Goal: Information Seeking & Learning: Compare options

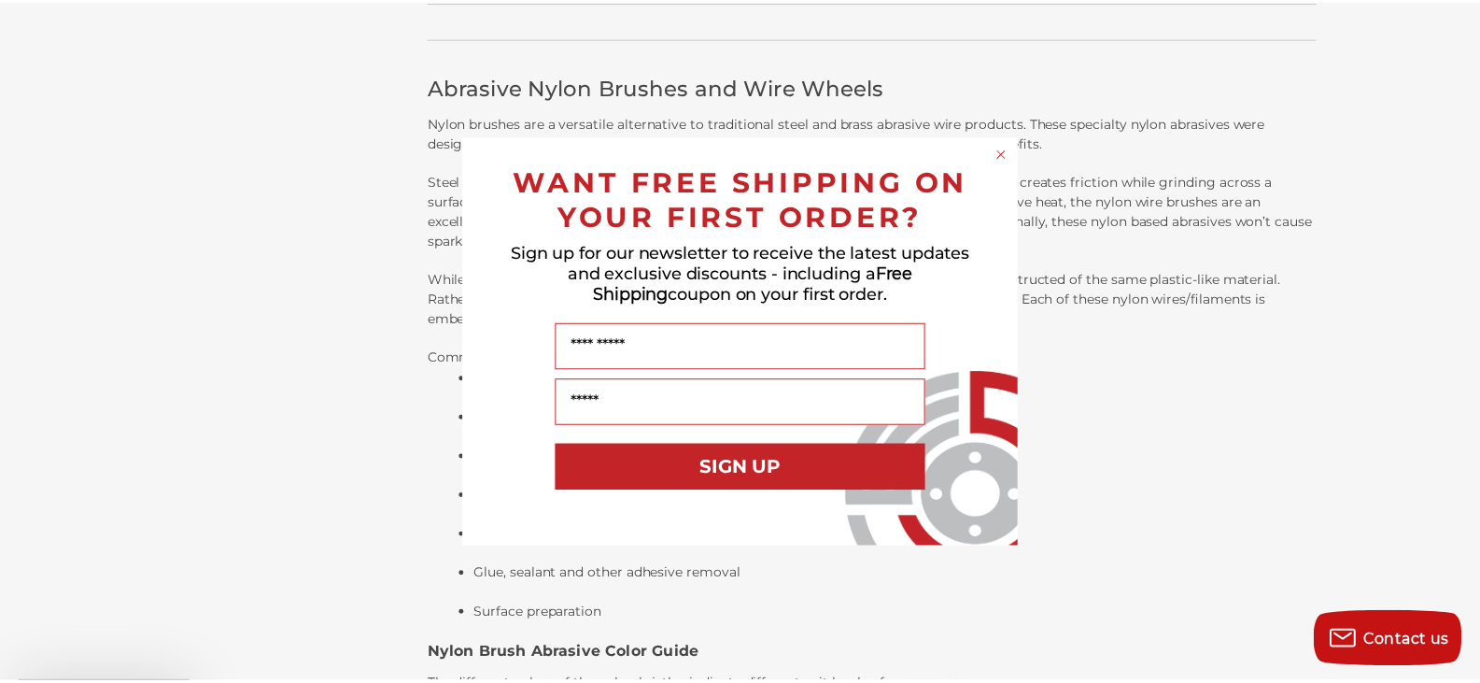
scroll to position [1308, 0]
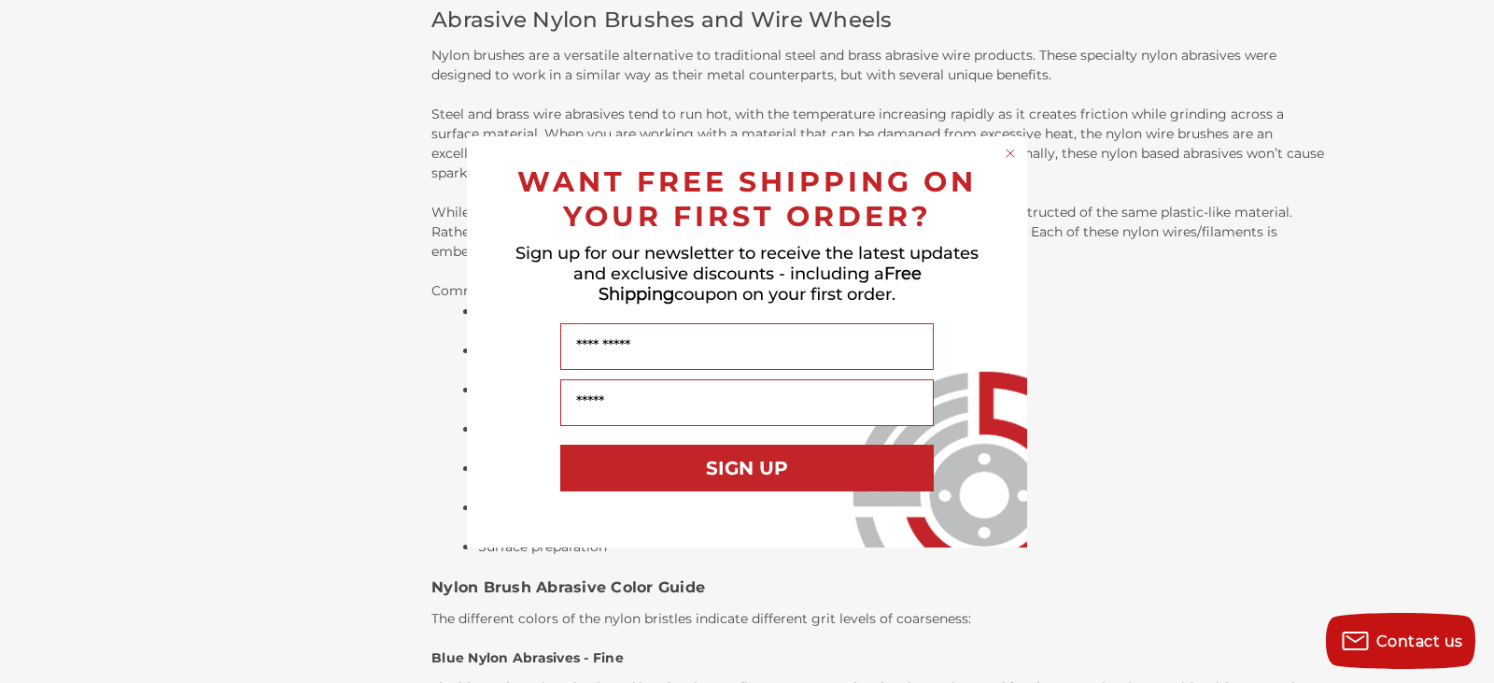
click at [1010, 153] on icon "Close dialog" at bounding box center [1010, 152] width 7 height 7
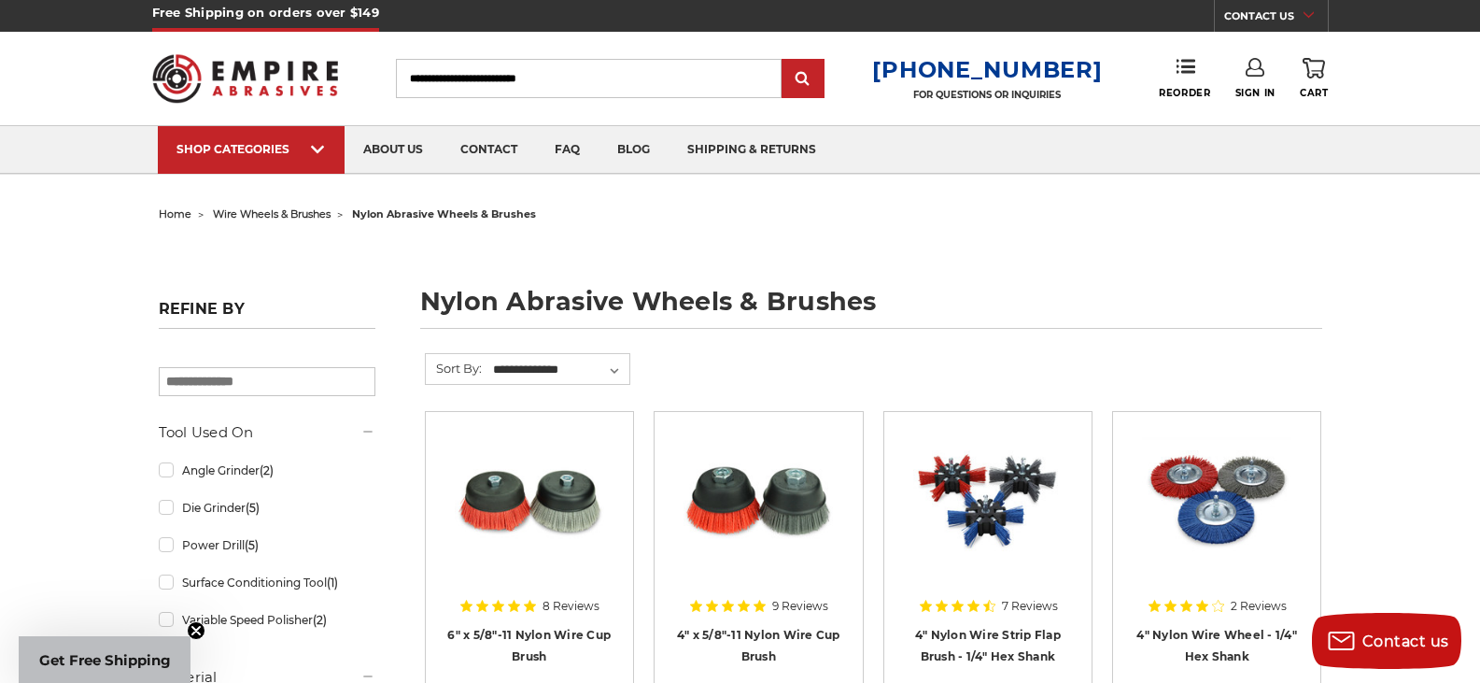
scroll to position [0, 0]
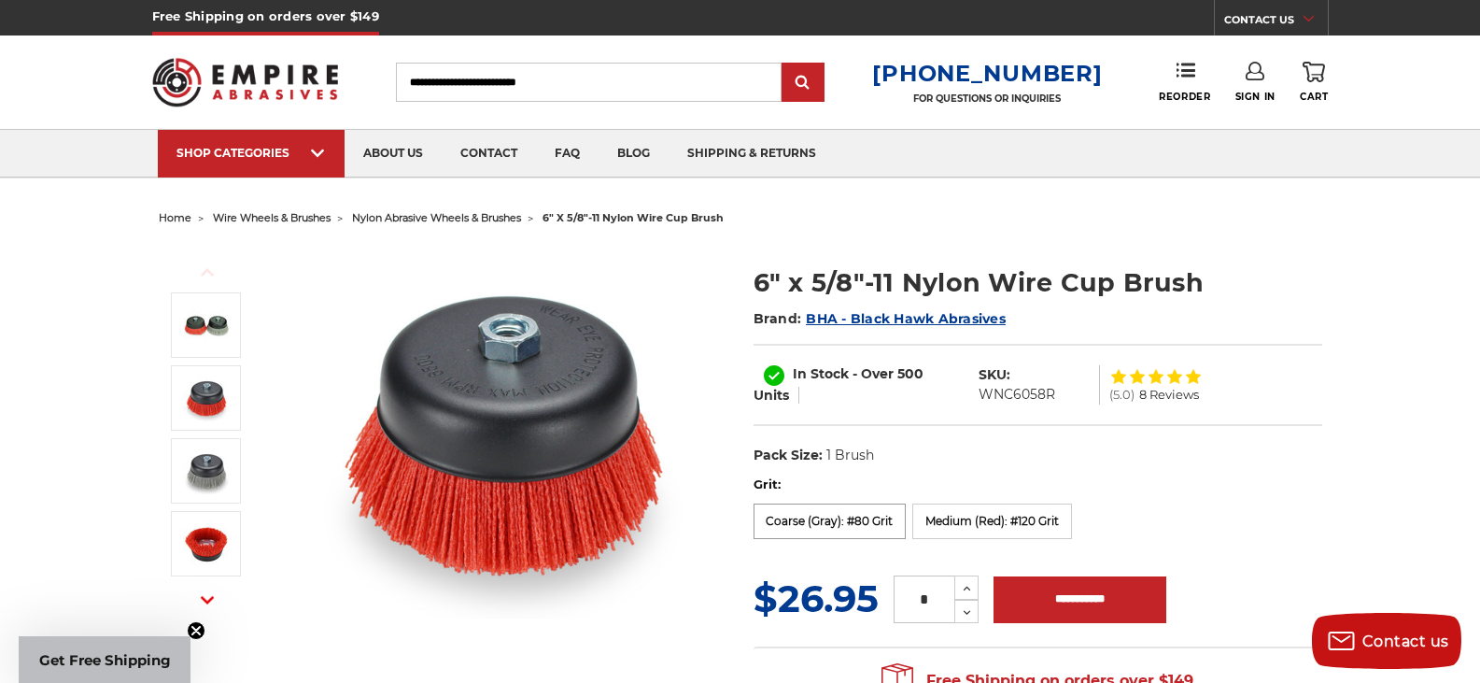
click at [842, 516] on label "Coarse (Gray): #80 Grit" at bounding box center [830, 520] width 153 height 35
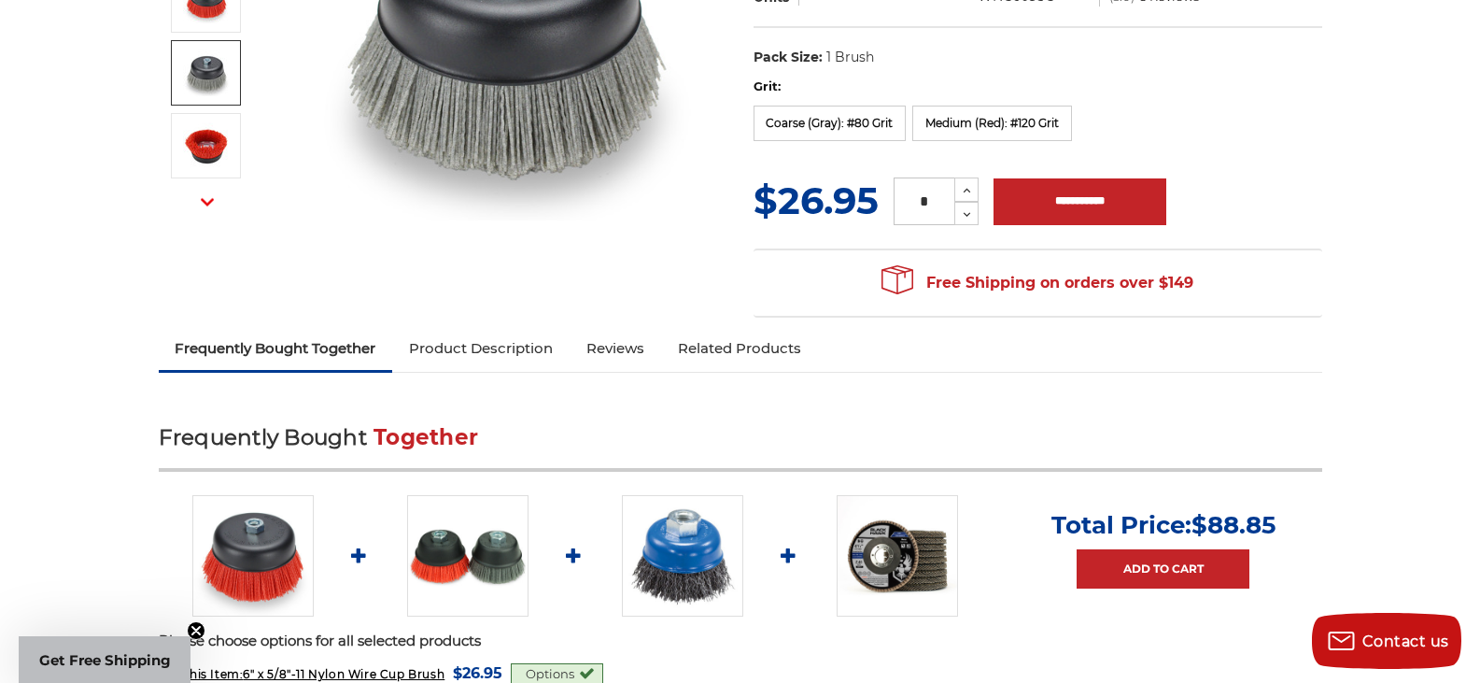
scroll to position [374, 0]
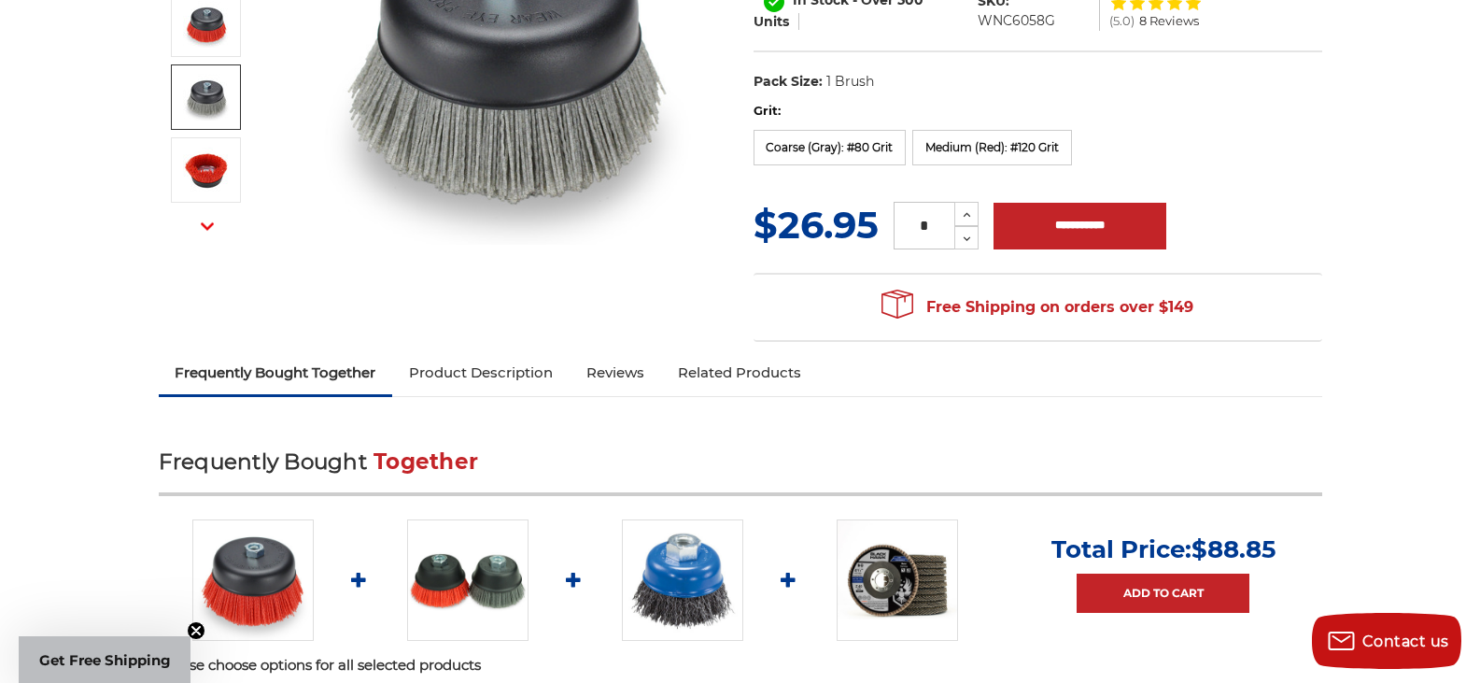
click at [493, 591] on img at bounding box center [467, 579] width 121 height 121
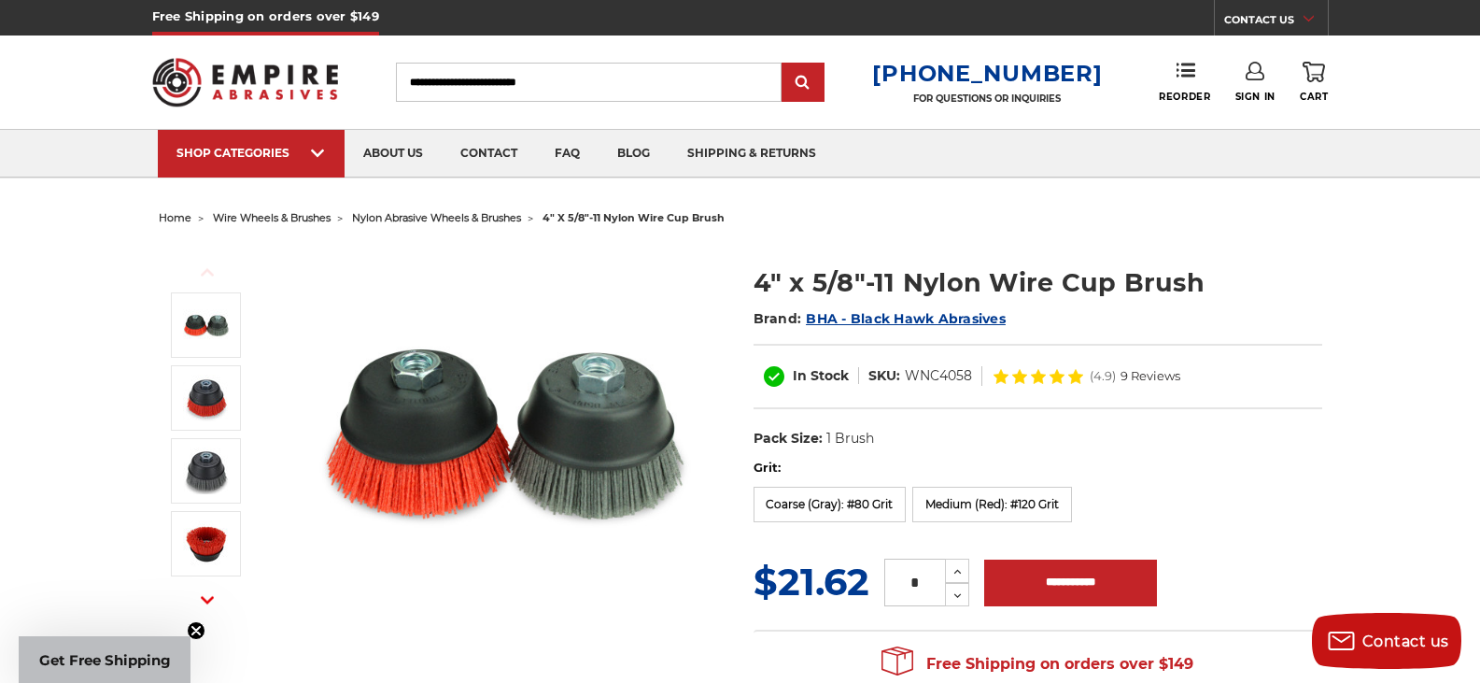
scroll to position [374, 0]
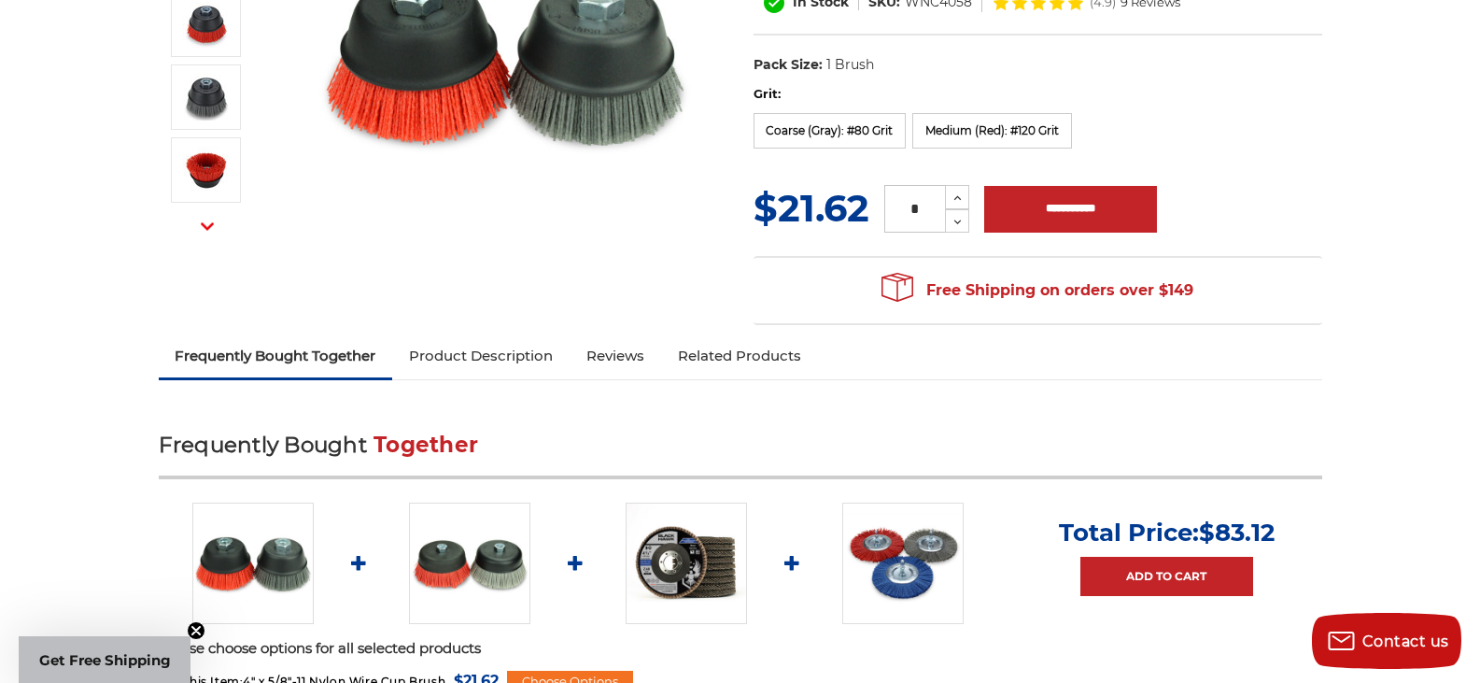
click at [479, 561] on img at bounding box center [469, 562] width 121 height 121
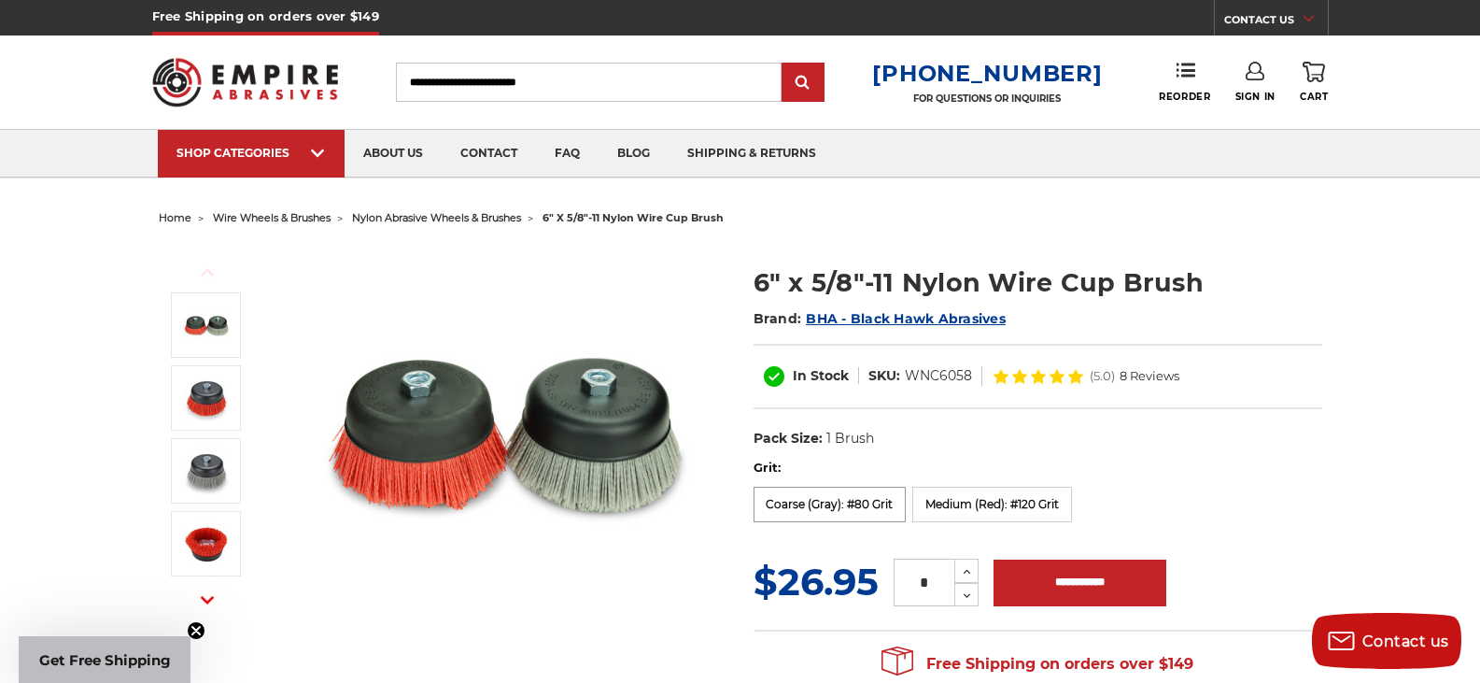
click at [827, 497] on label "Coarse (Gray): #80 Grit" at bounding box center [830, 504] width 153 height 35
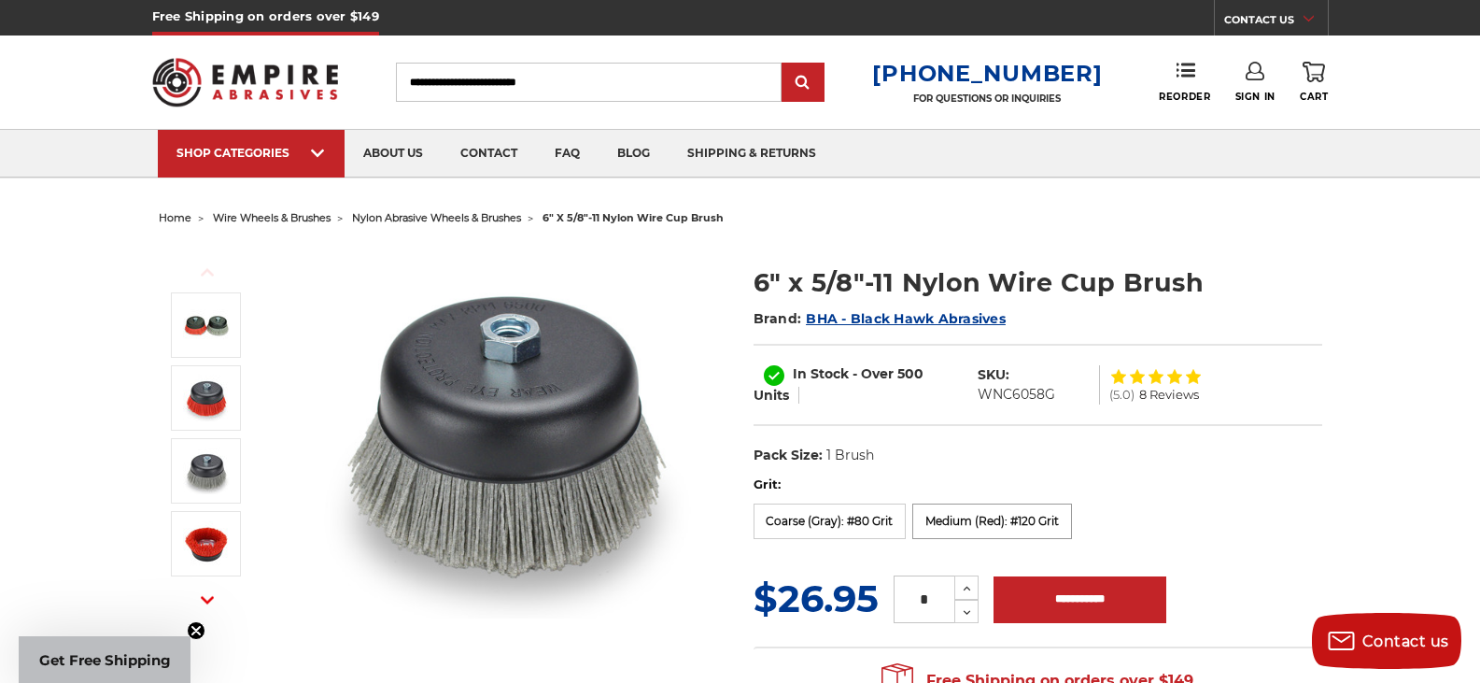
click at [999, 518] on label "Medium (Red): #120 Grit" at bounding box center [992, 520] width 160 height 35
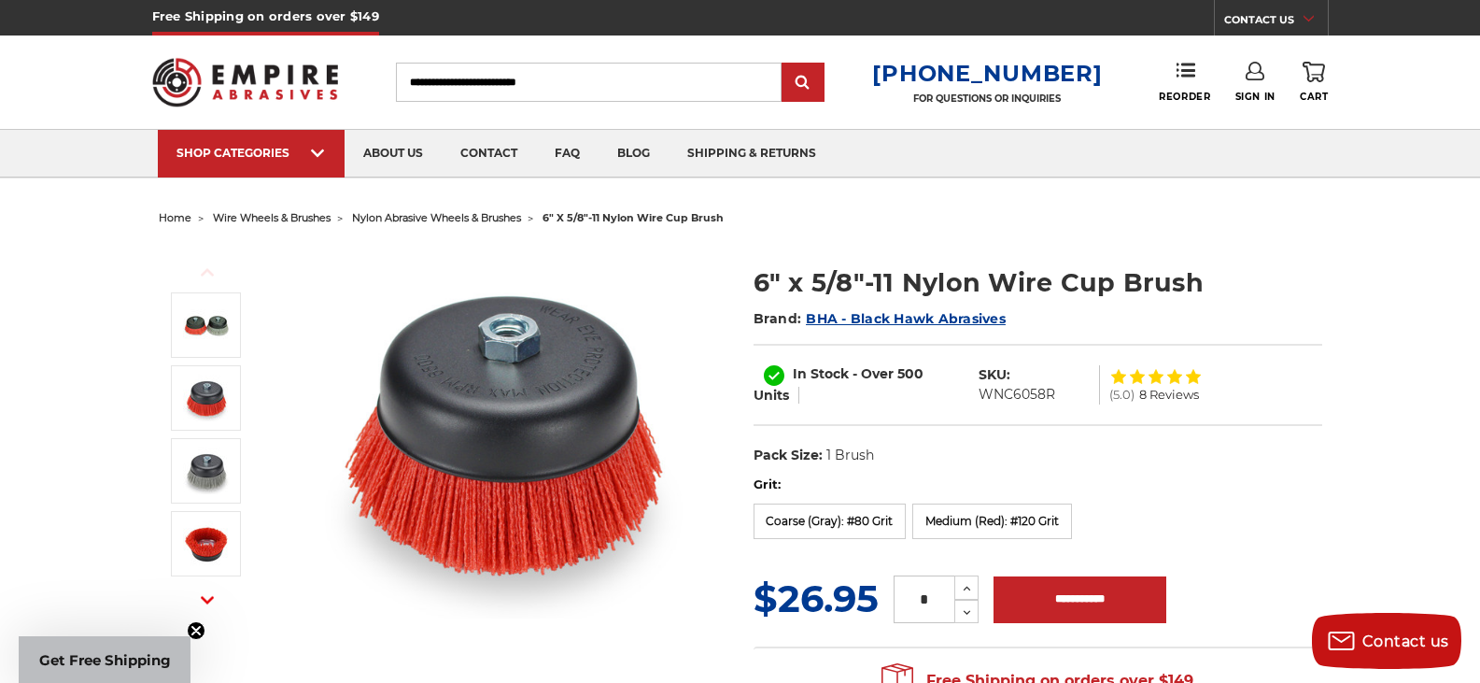
click at [1179, 376] on icon at bounding box center [1174, 376] width 15 height 14
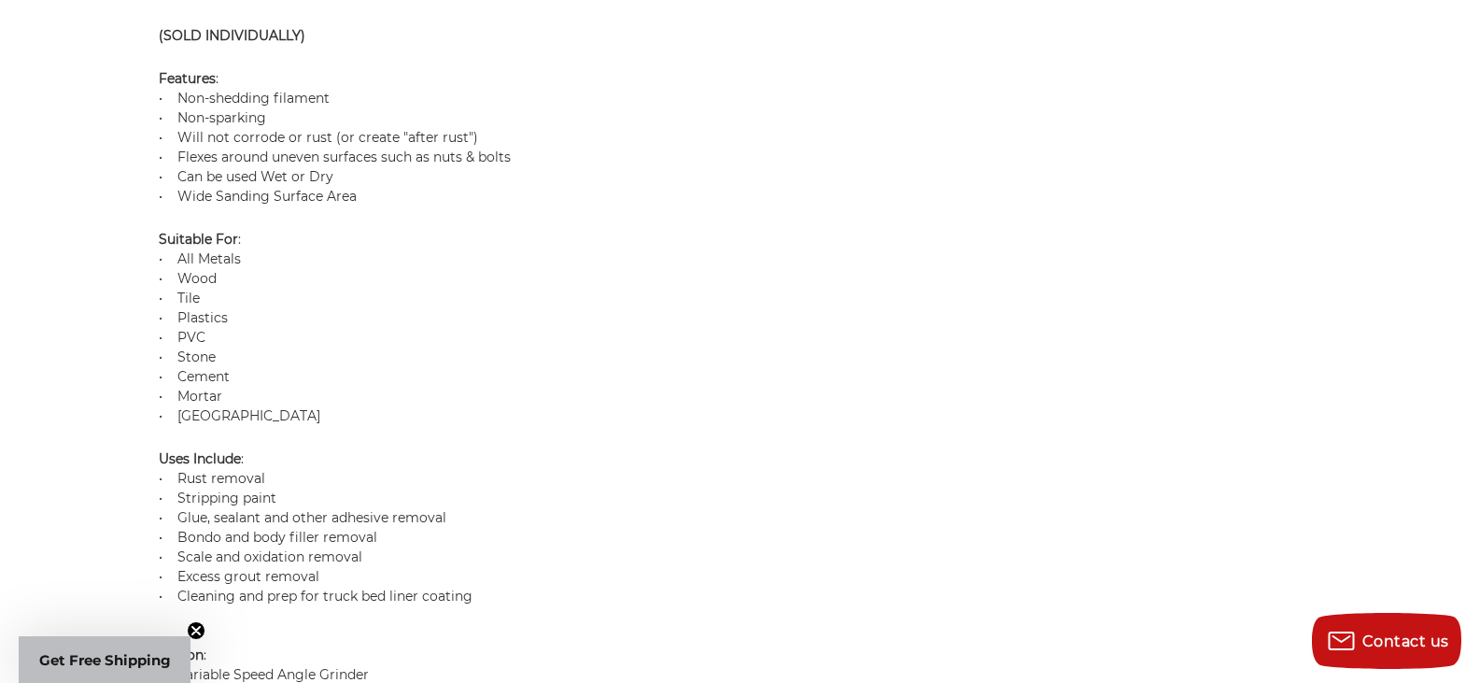
scroll to position [1379, 0]
